Goal: Task Accomplishment & Management: Manage account settings

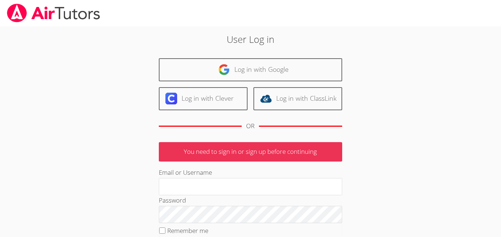
type input "[EMAIL_ADDRESS][DOMAIN_NAME]"
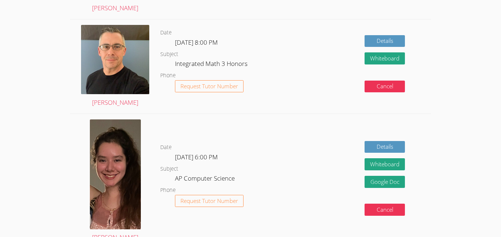
scroll to position [657, 0]
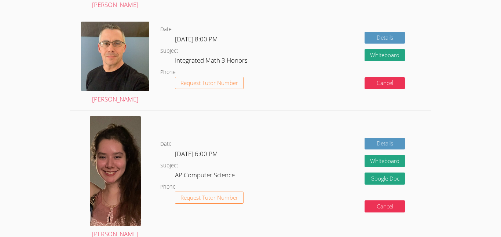
click at [275, 62] on dl "Date Tue Sep 16, 8:00 PM Subject Integrated Math 3 Honors Phone Request Tutor N…" at bounding box center [223, 63] width 126 height 76
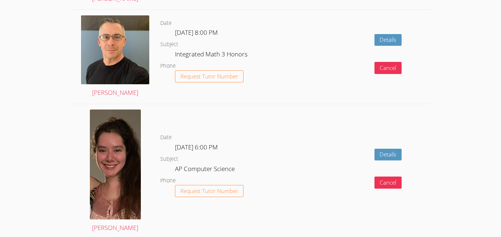
scroll to position [1126, 0]
